Goal: Information Seeking & Learning: Learn about a topic

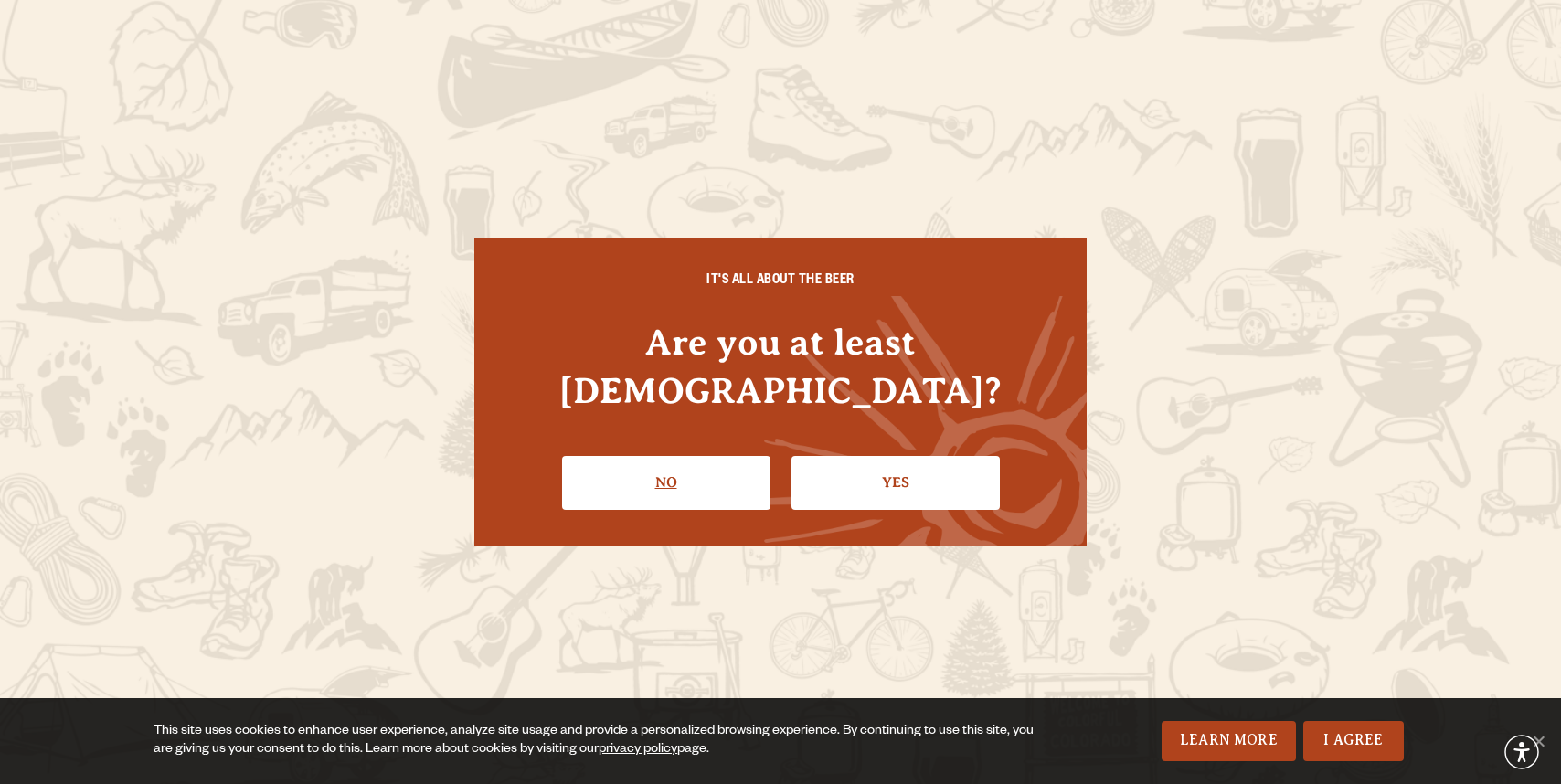
click at [696, 456] on link "No" at bounding box center [666, 482] width 208 height 53
click at [903, 475] on link "Yes" at bounding box center [895, 482] width 208 height 53
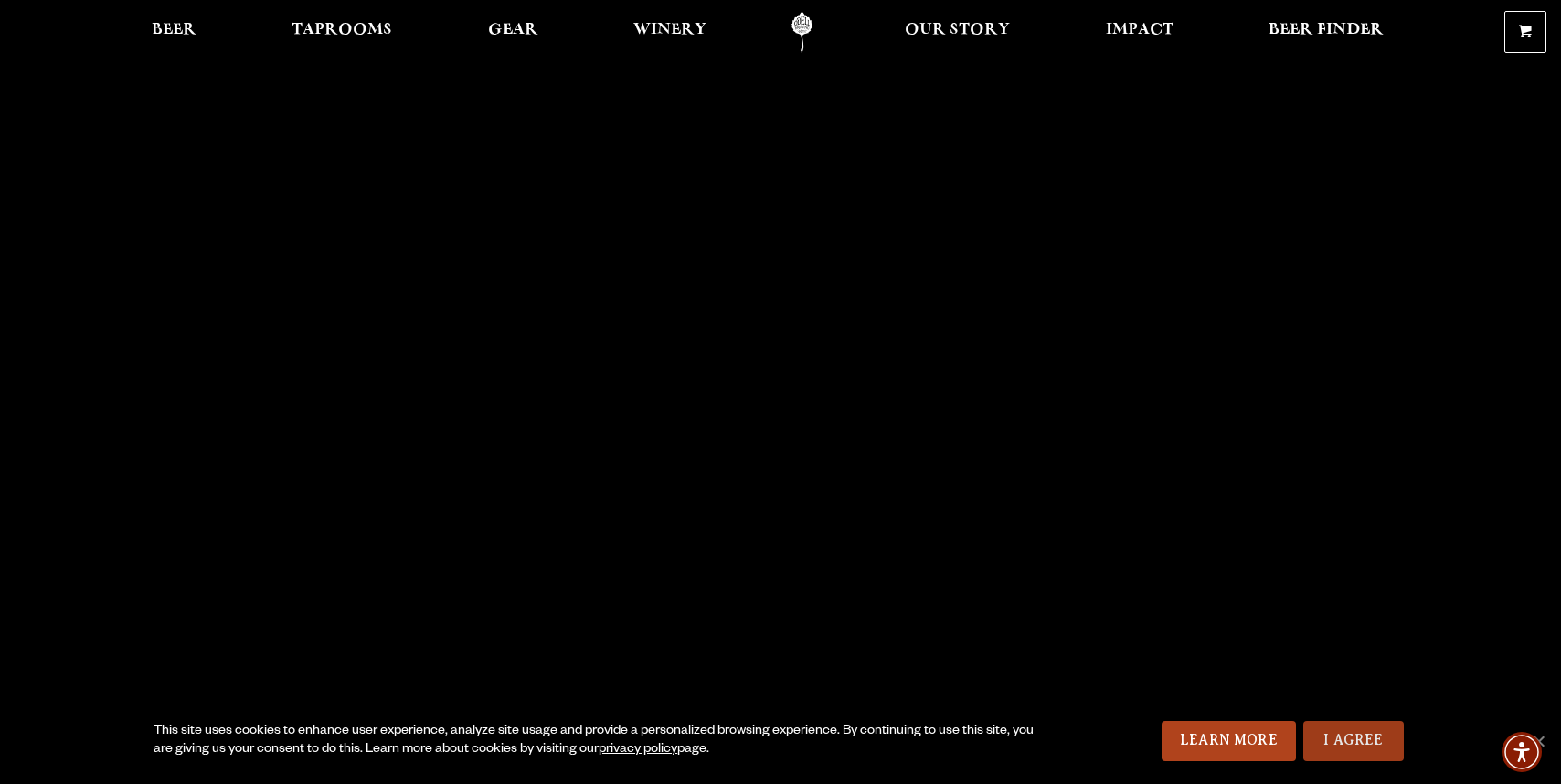
click at [1368, 747] on link "I Agree" at bounding box center [1354, 740] width 101 height 40
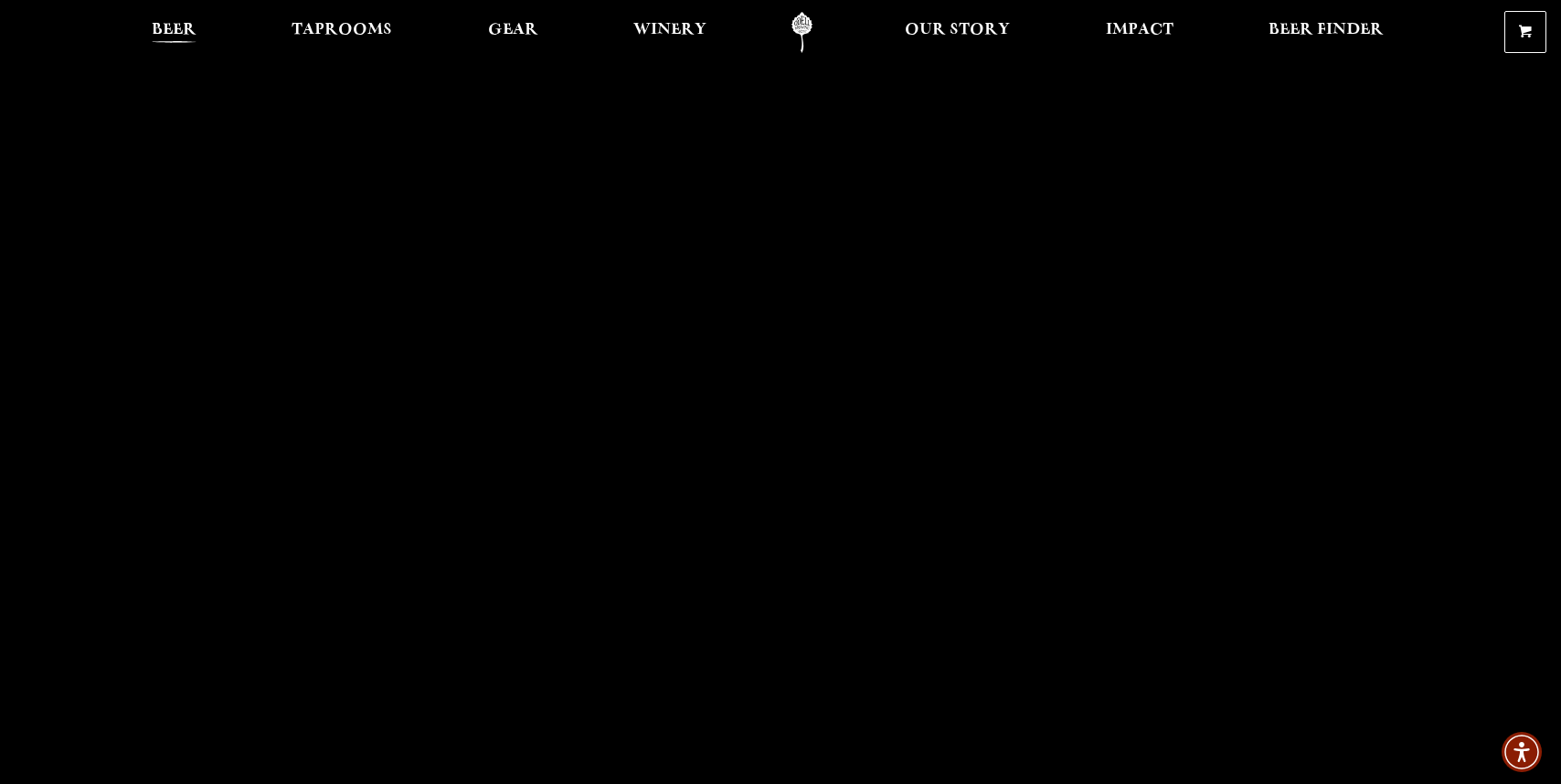
click at [170, 23] on span "Beer" at bounding box center [174, 31] width 45 height 15
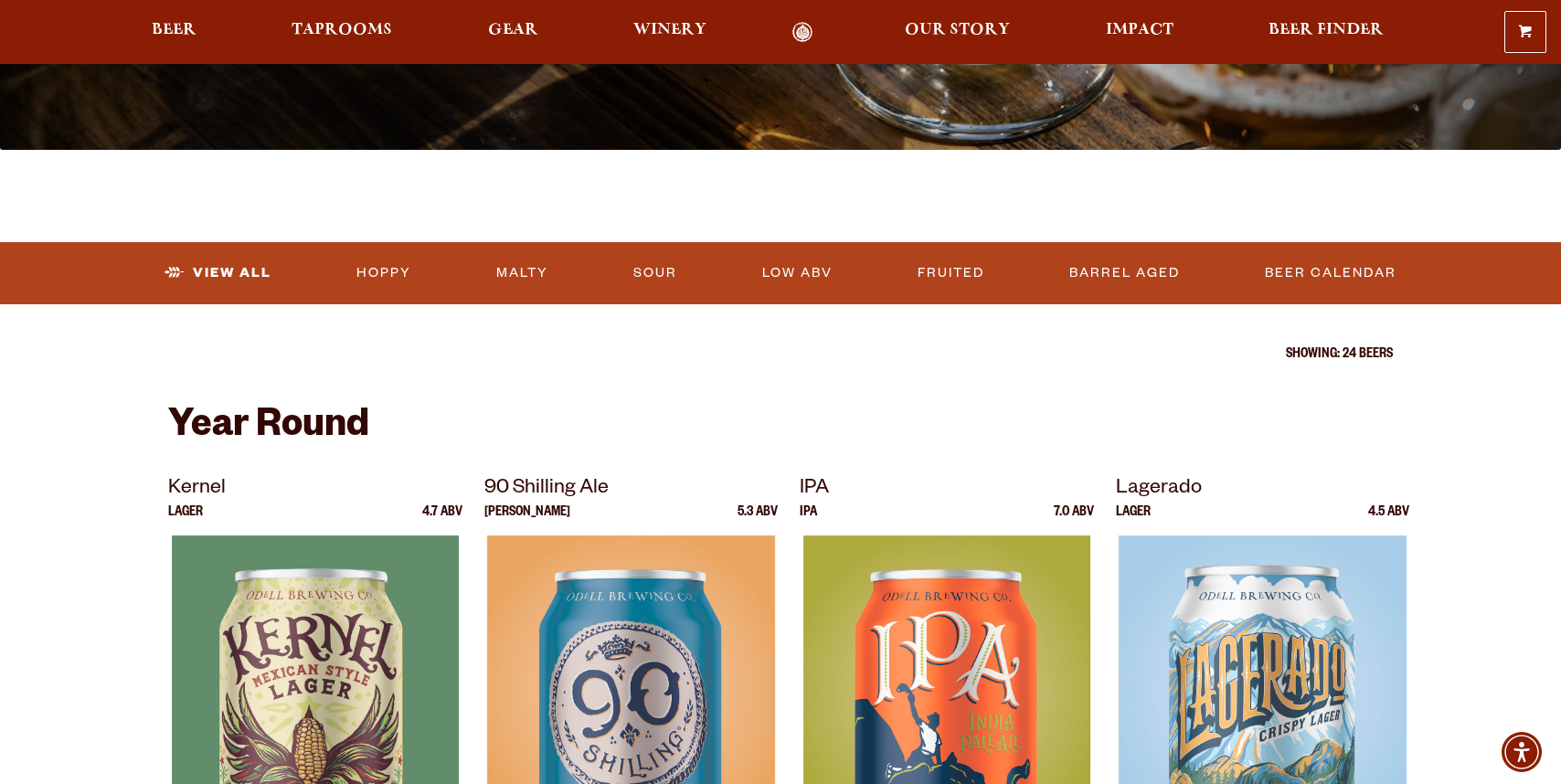
scroll to position [447, 0]
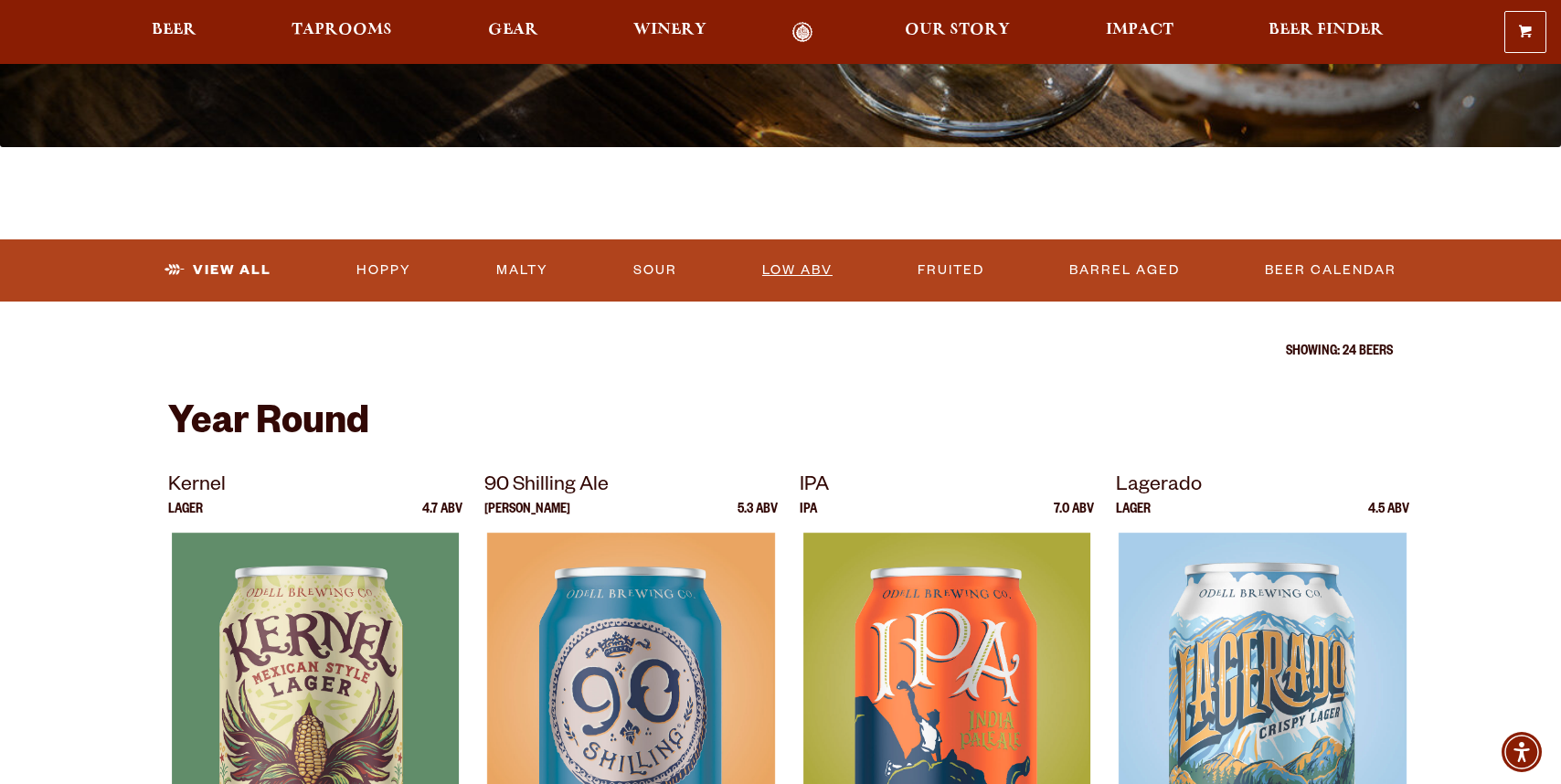
click at [786, 272] on link "Low ABV" at bounding box center [797, 270] width 85 height 42
